Goal: Information Seeking & Learning: Learn about a topic

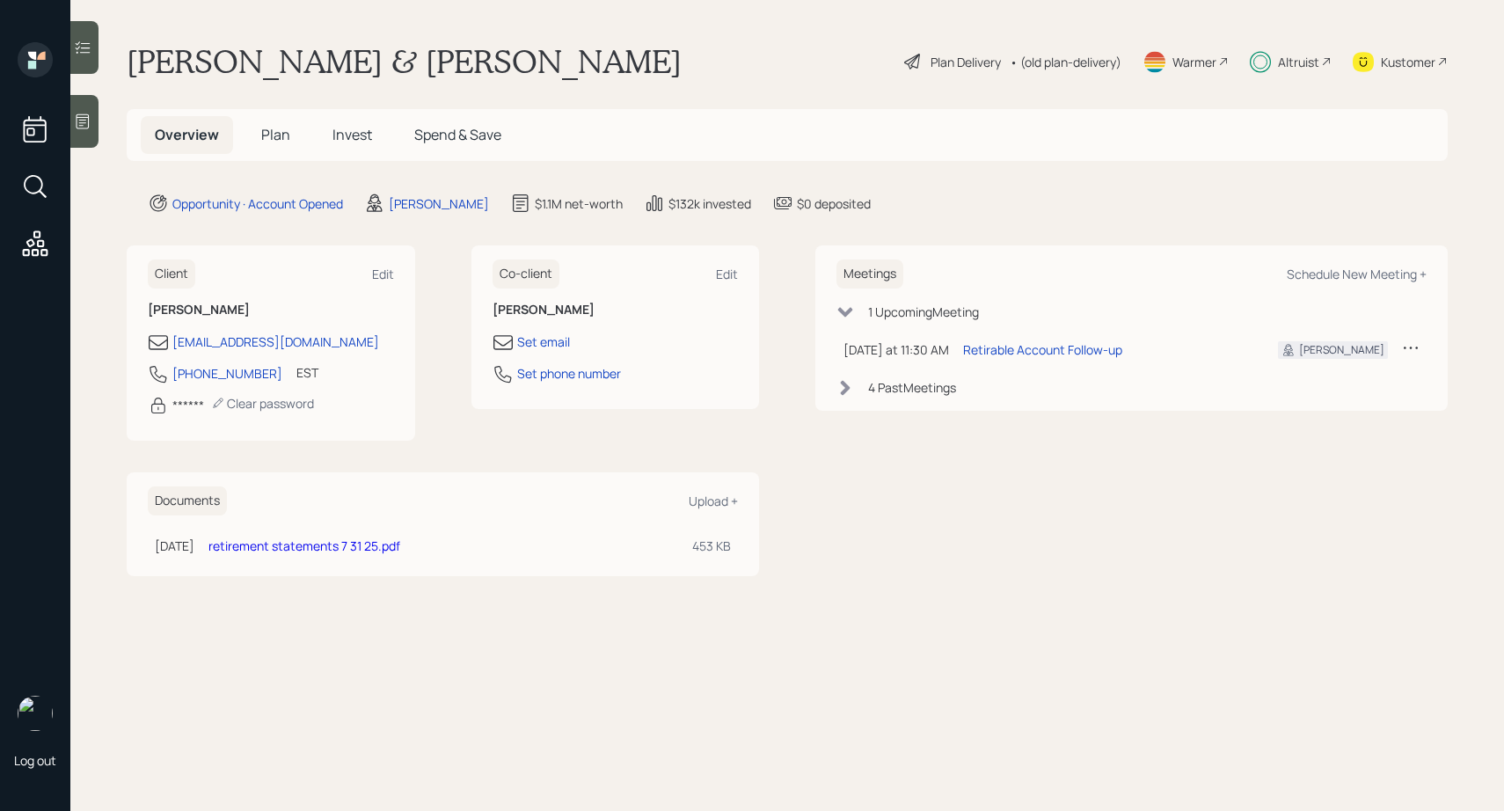
click at [335, 134] on span "Invest" at bounding box center [352, 134] width 40 height 19
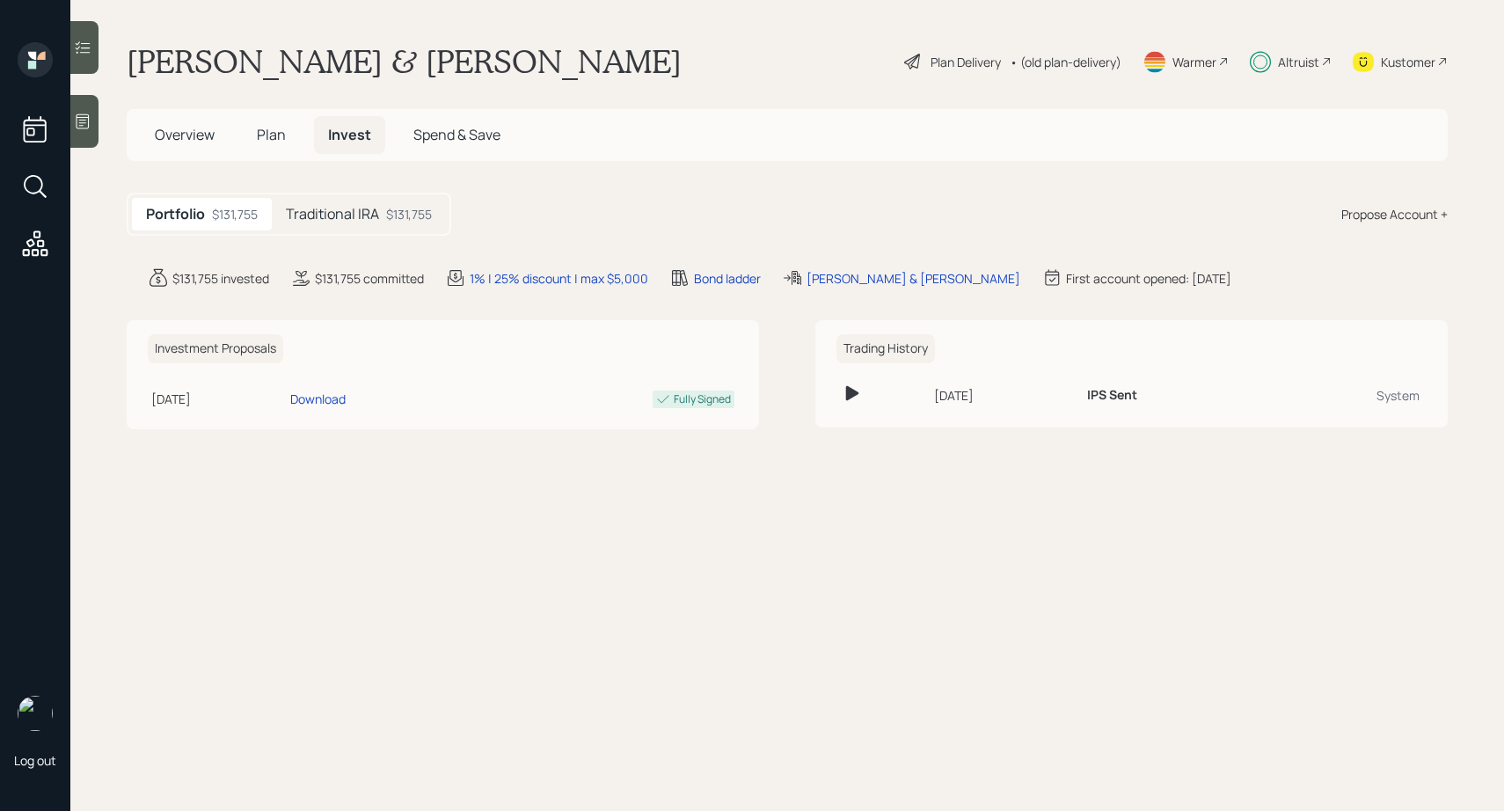
click at [345, 211] on h5 "Traditional IRA" at bounding box center [332, 214] width 93 height 17
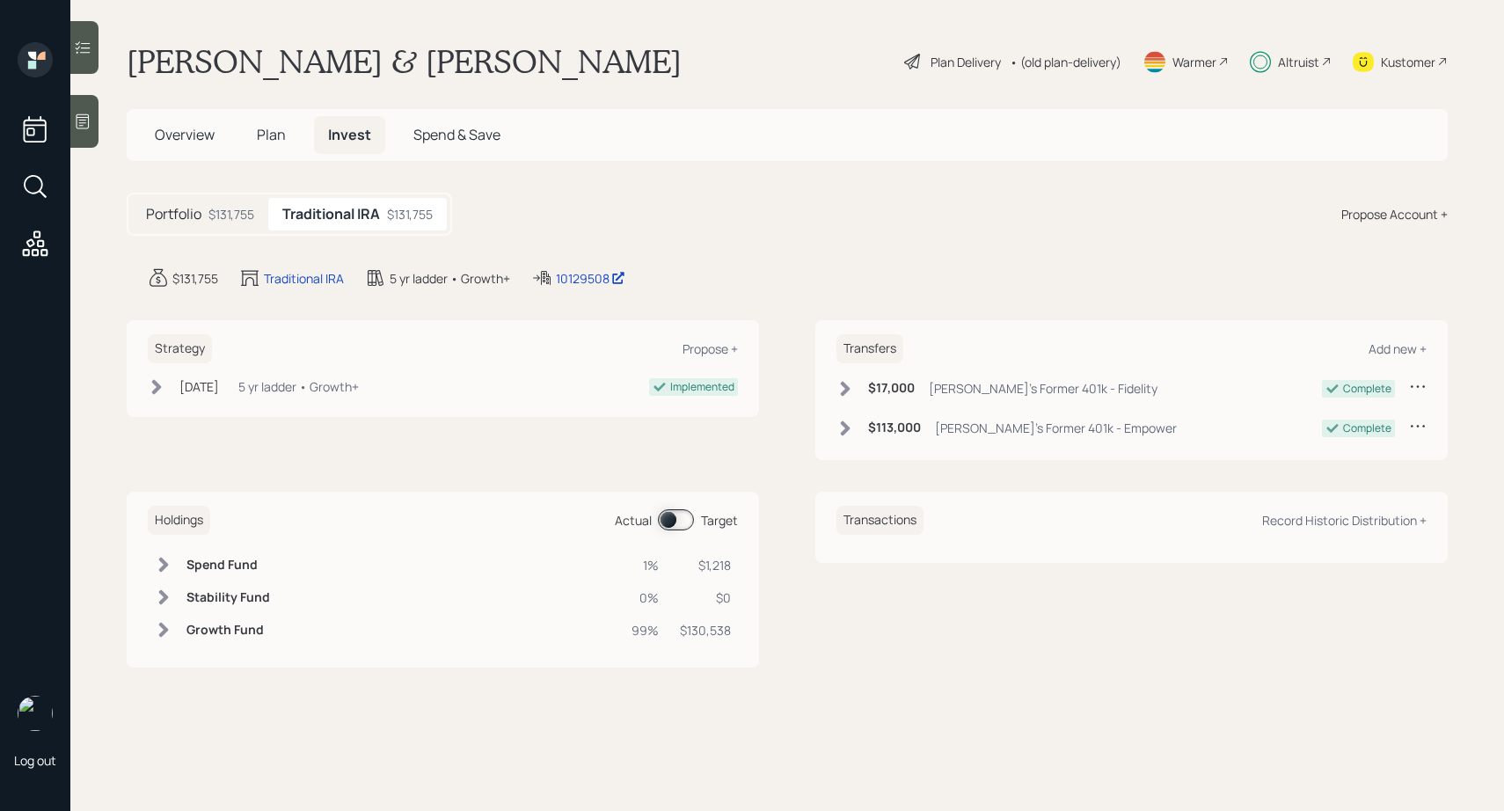
click at [277, 126] on span "Plan" at bounding box center [271, 134] width 29 height 19
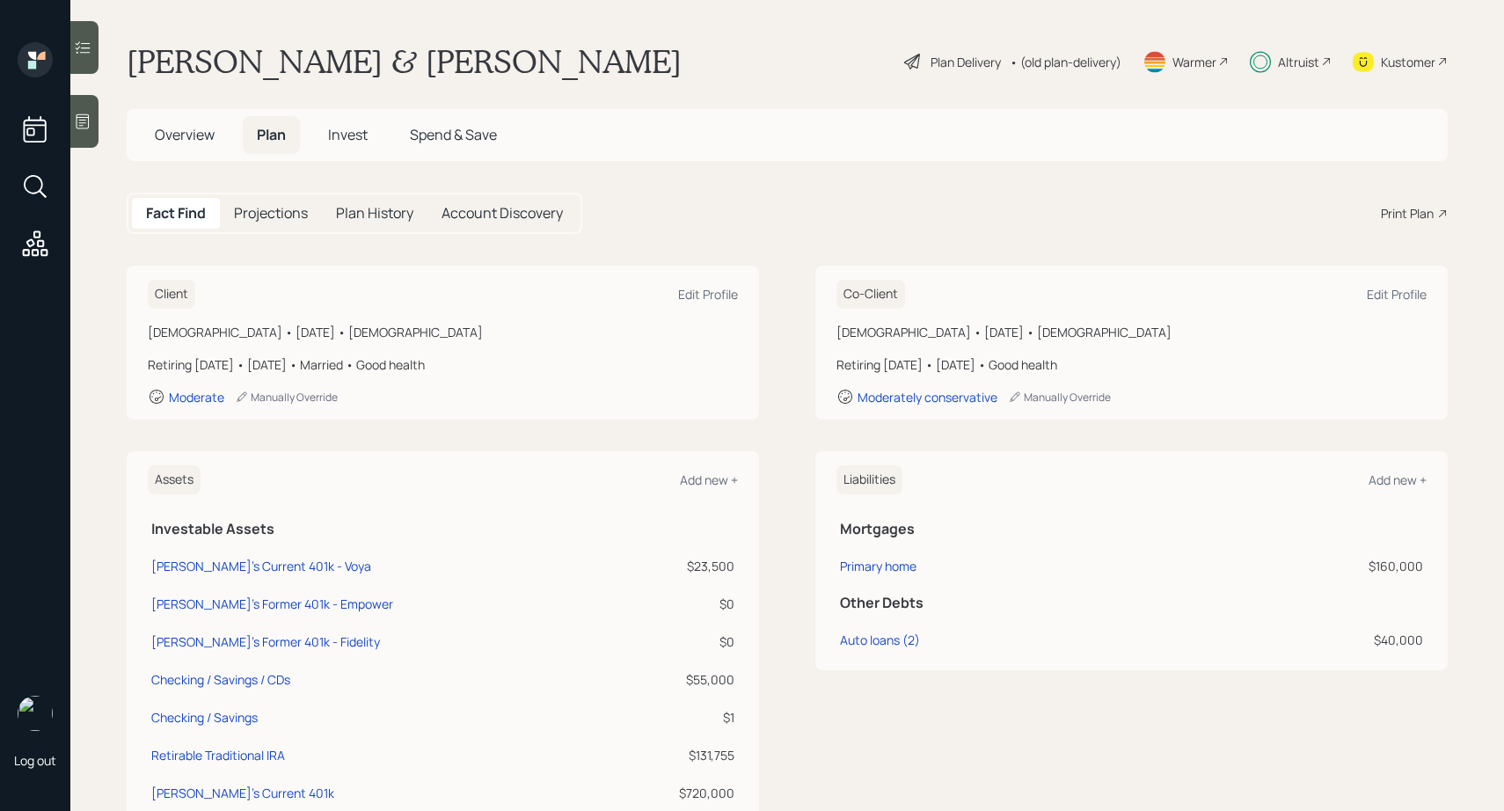
click at [295, 215] on h5 "Projections" at bounding box center [271, 213] width 74 height 17
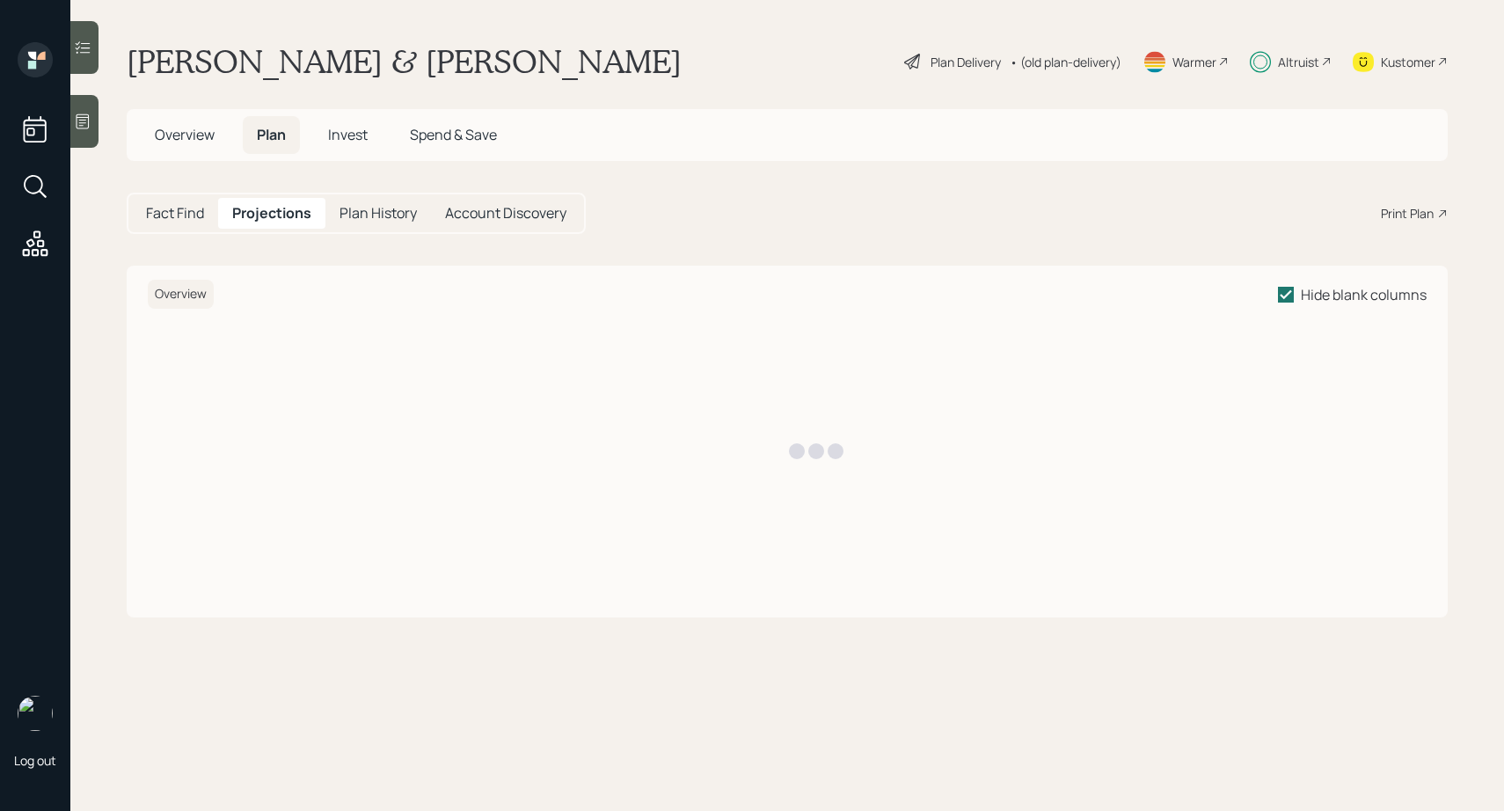
click at [376, 210] on h5 "Plan History" at bounding box center [377, 213] width 77 height 17
select select "a07627de-f94c-4cf4-9492-27c5b8411d43"
select select "976c75cc-ef11-48c8-bb97-0b63fd56761f"
select select "5a57efc1-90e2-4ffd-ae55-2ba19642d06d"
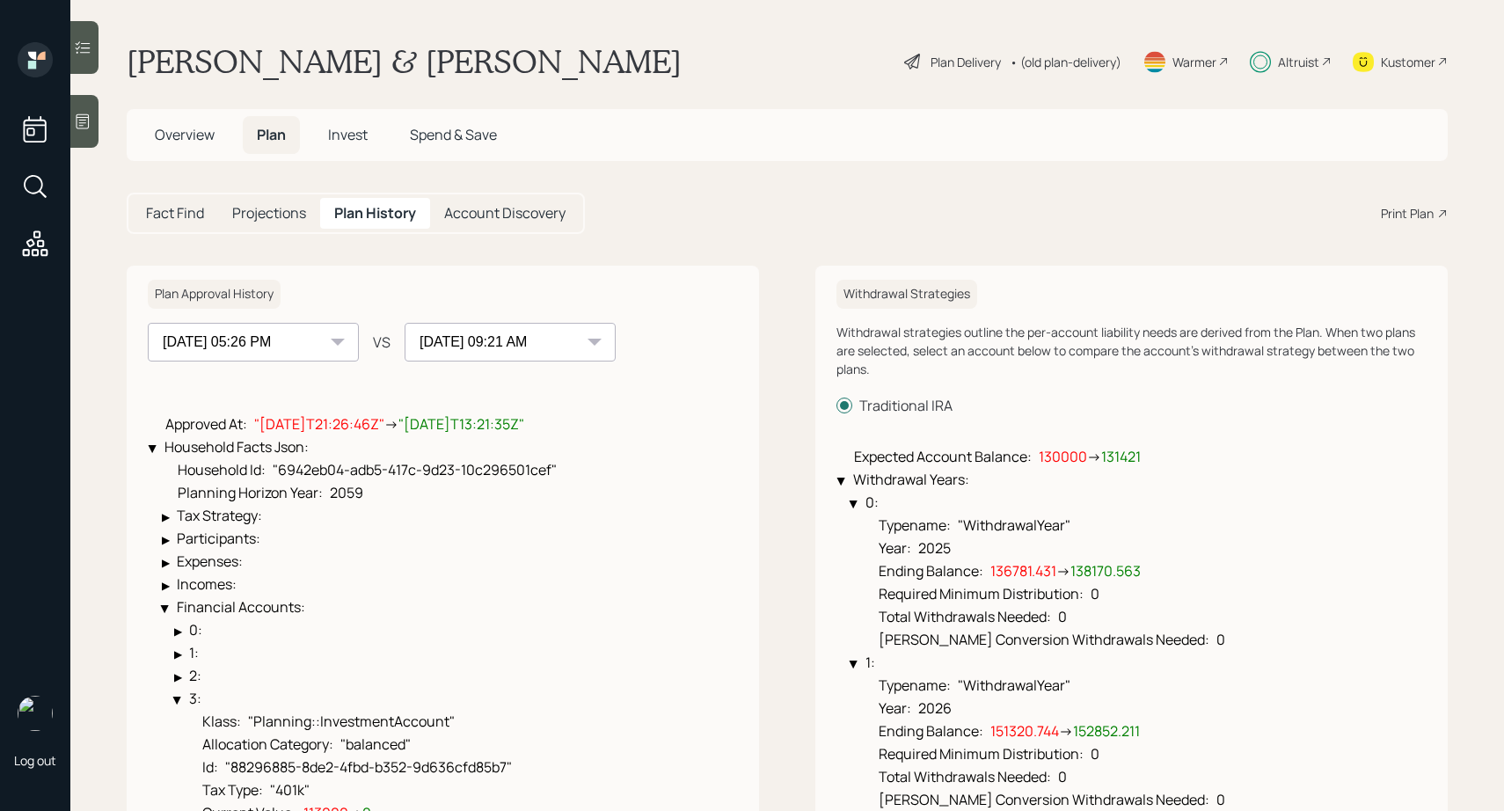
click at [295, 218] on h5 "Projections" at bounding box center [269, 213] width 74 height 17
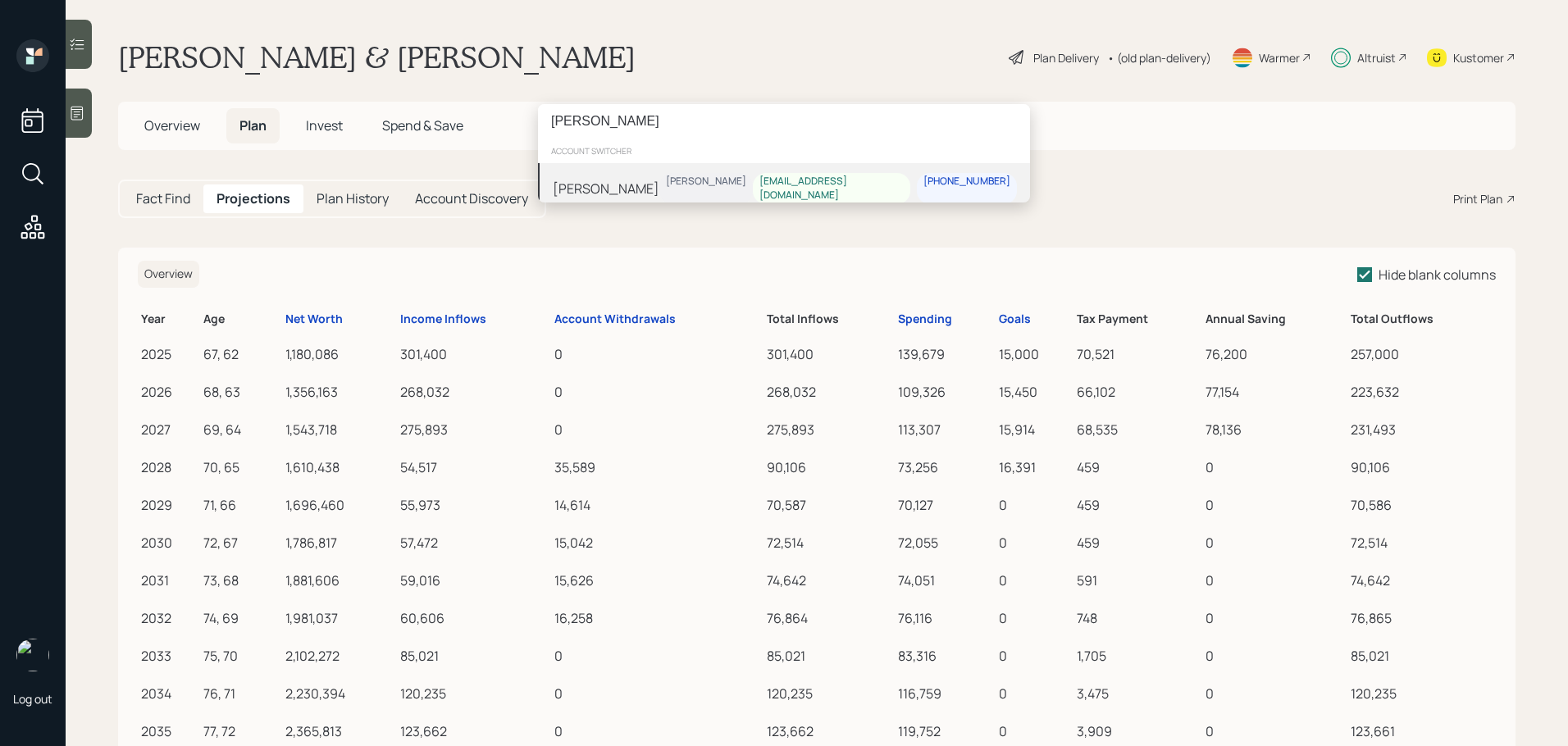
type input "[PERSON_NAME]"
